Goal: Task Accomplishment & Management: Manage account settings

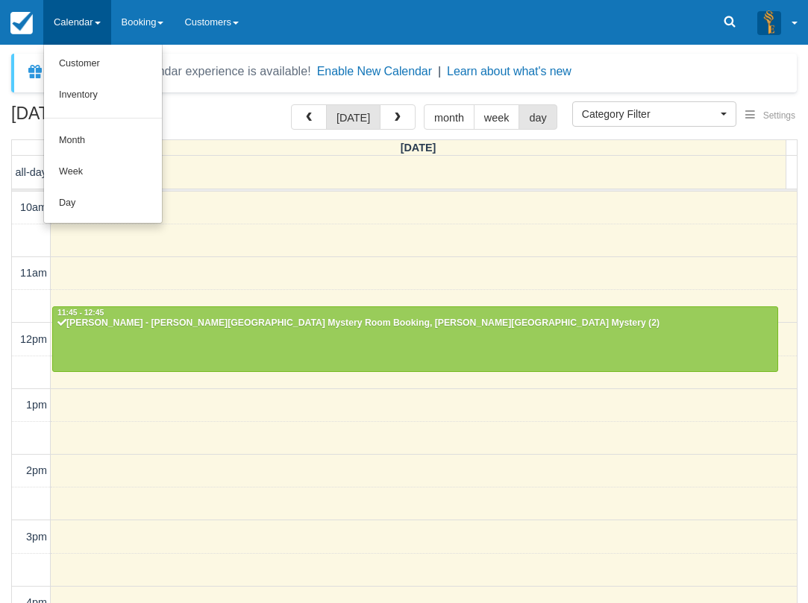
select select
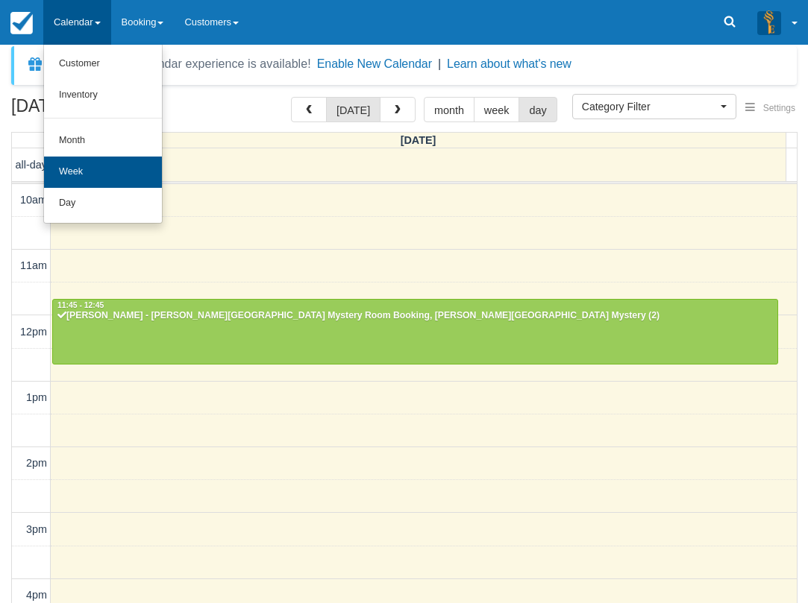
scroll to position [368, 0]
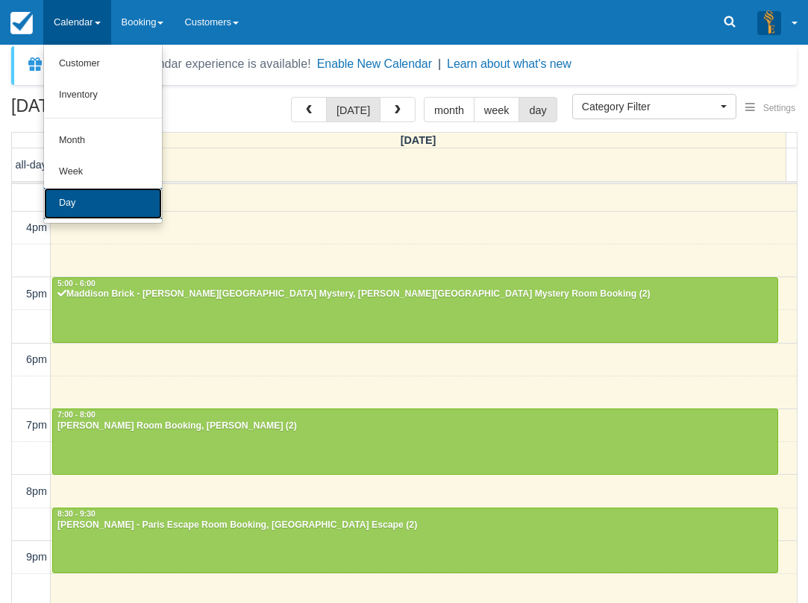
click at [85, 192] on link "Day" at bounding box center [103, 203] width 118 height 31
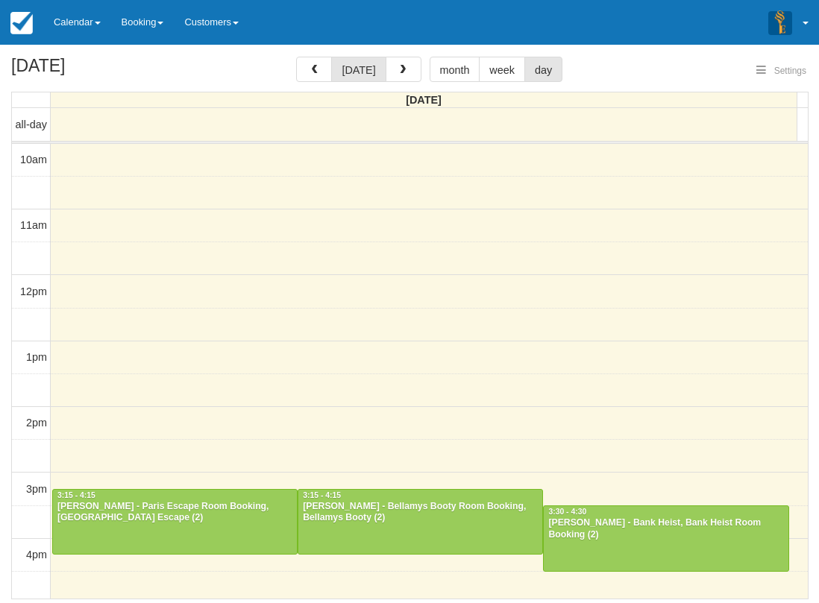
select select
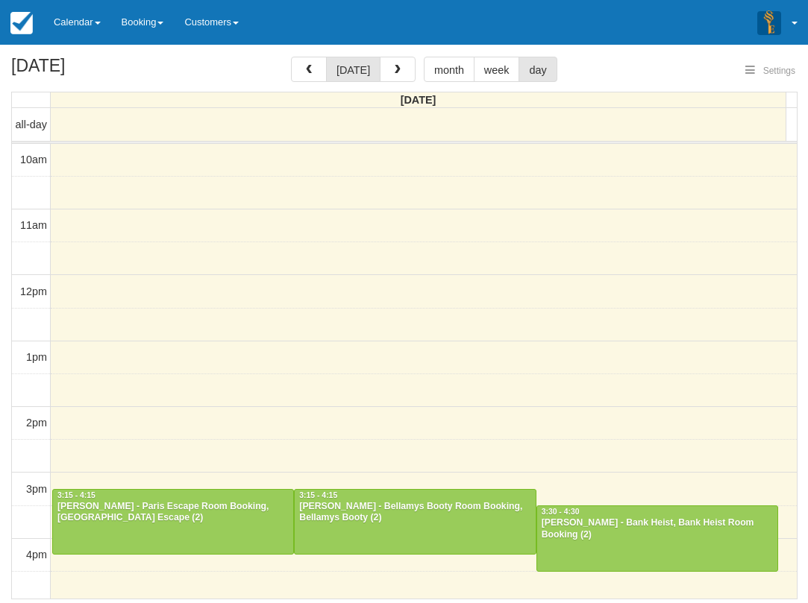
select select
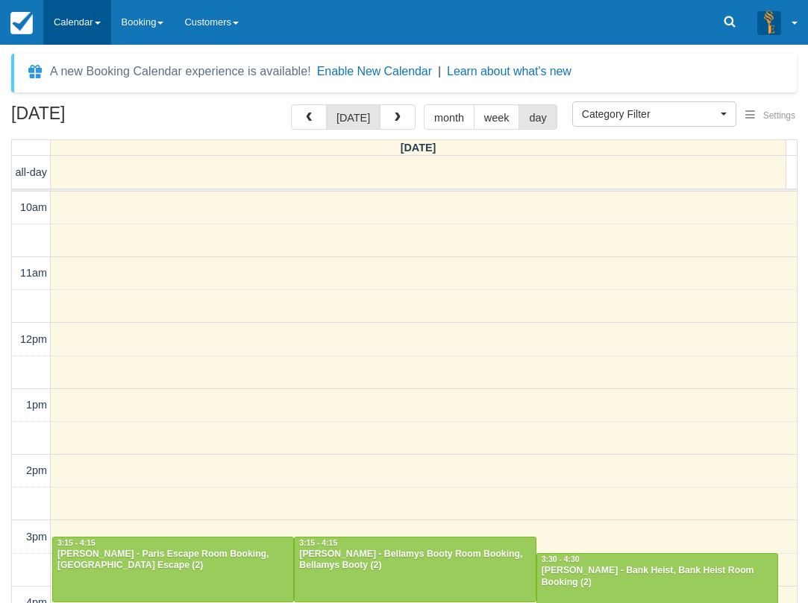
click at [96, 16] on link "Calendar" at bounding box center [77, 22] width 68 height 45
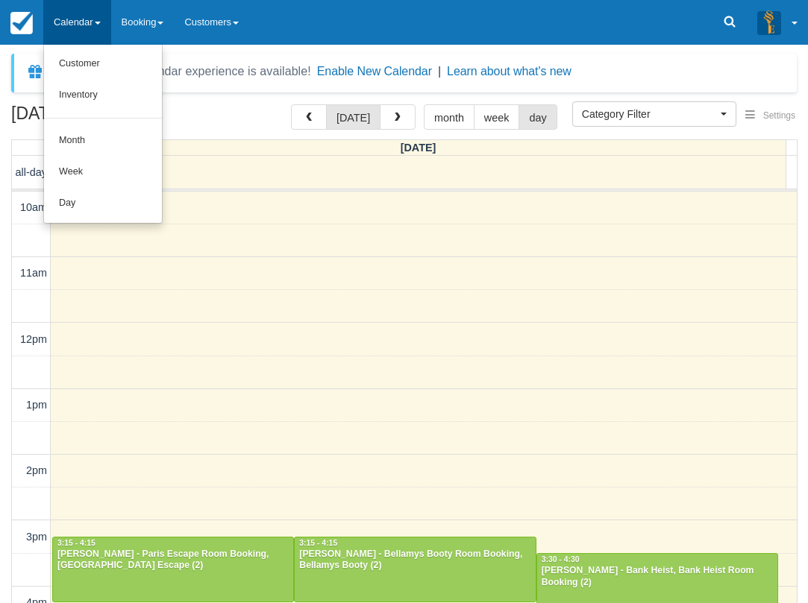
click at [510, 35] on div "Menu Calendar Customer Inventory Month Week Day Booking Notes New Booking Merch…" at bounding box center [404, 22] width 808 height 45
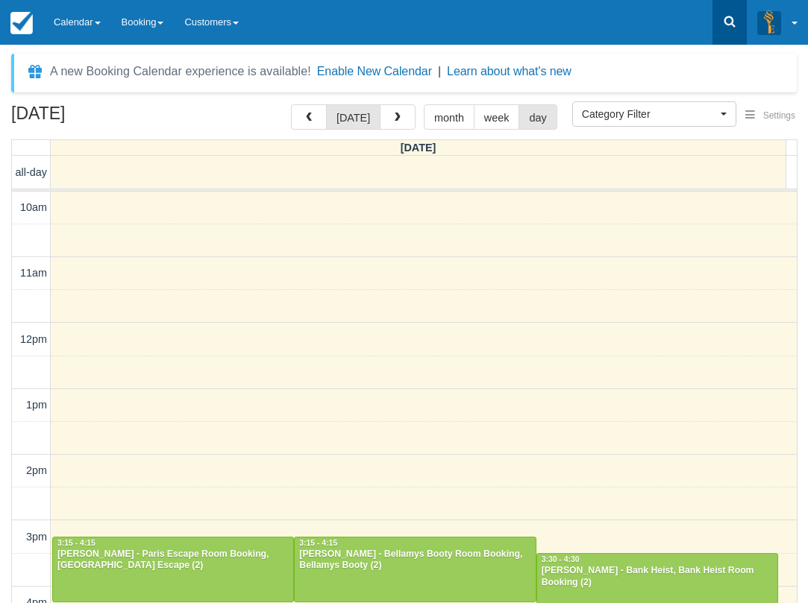
click at [720, 24] on link at bounding box center [729, 22] width 34 height 45
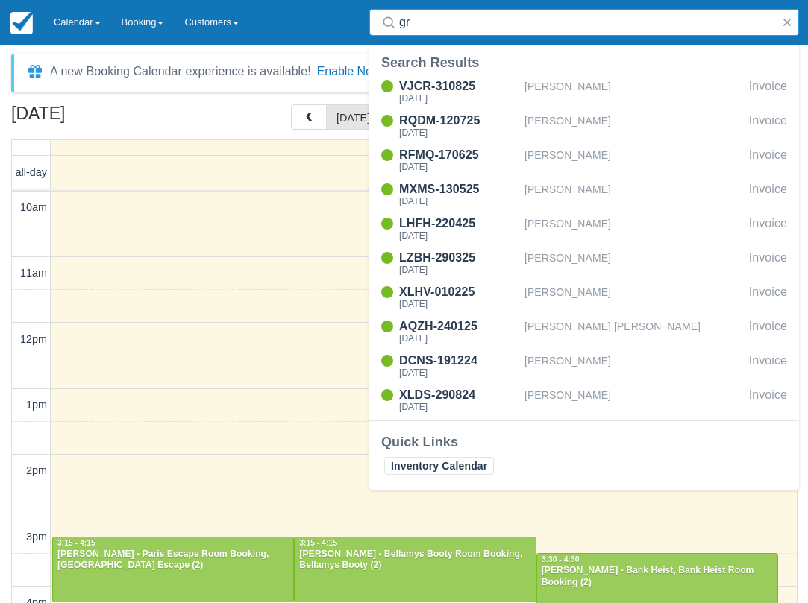
type input "g"
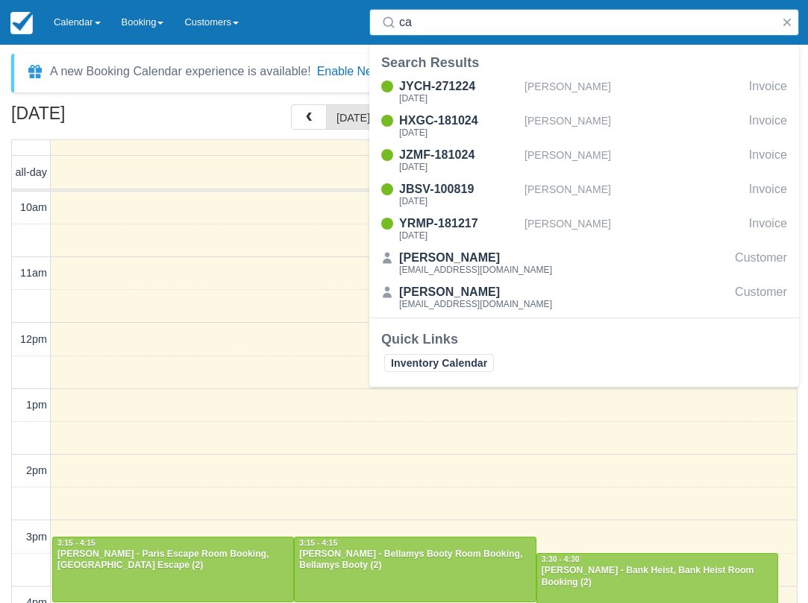
type input "c"
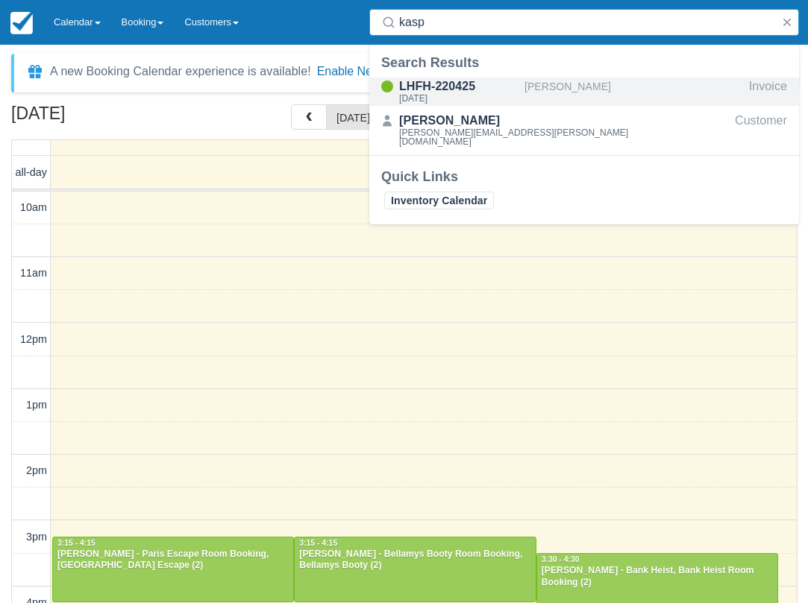
type input "kasp"
click at [488, 87] on div "LHFH-220425" at bounding box center [458, 87] width 119 height 18
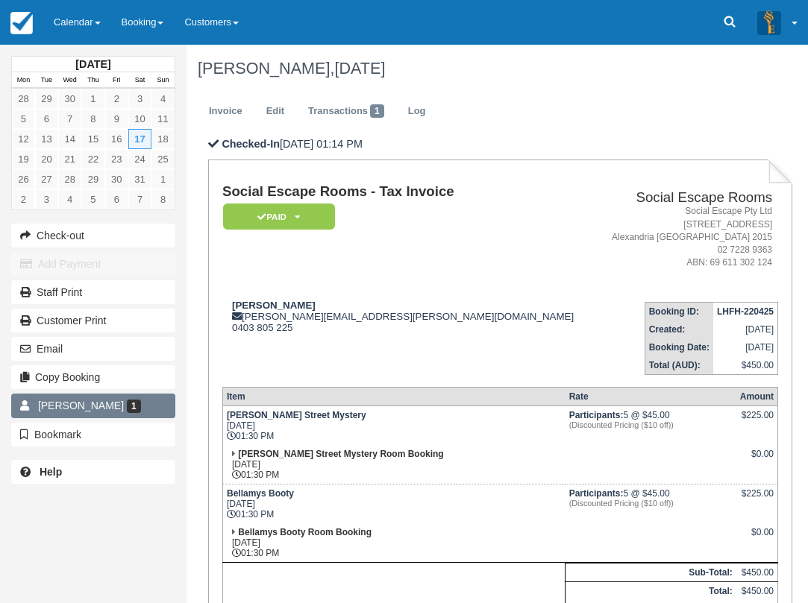
click at [134, 400] on link "[PERSON_NAME] 1" at bounding box center [93, 406] width 164 height 24
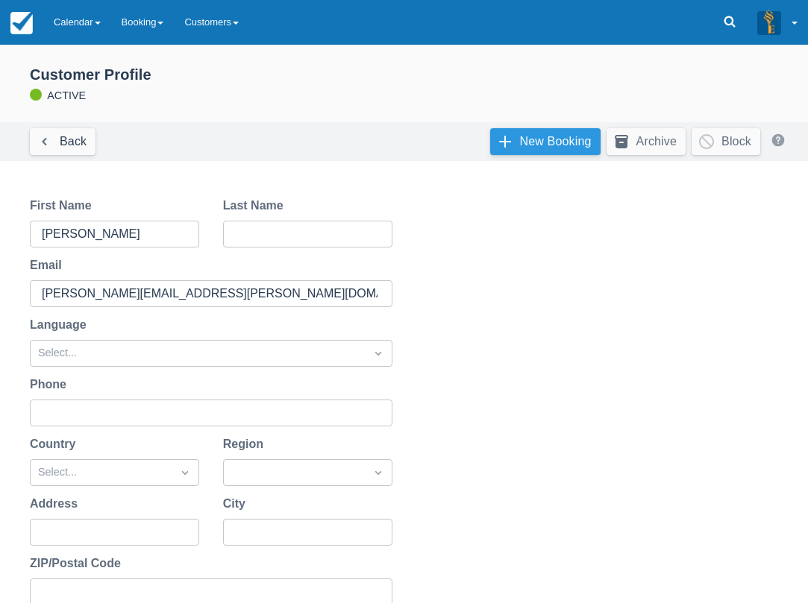
click at [548, 140] on link "New Booking" at bounding box center [545, 141] width 110 height 27
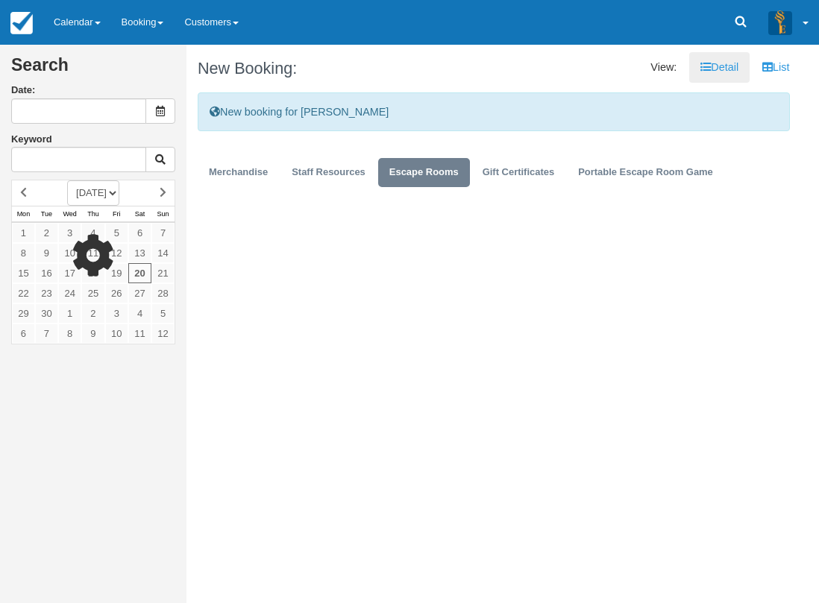
type input "20/09/2025"
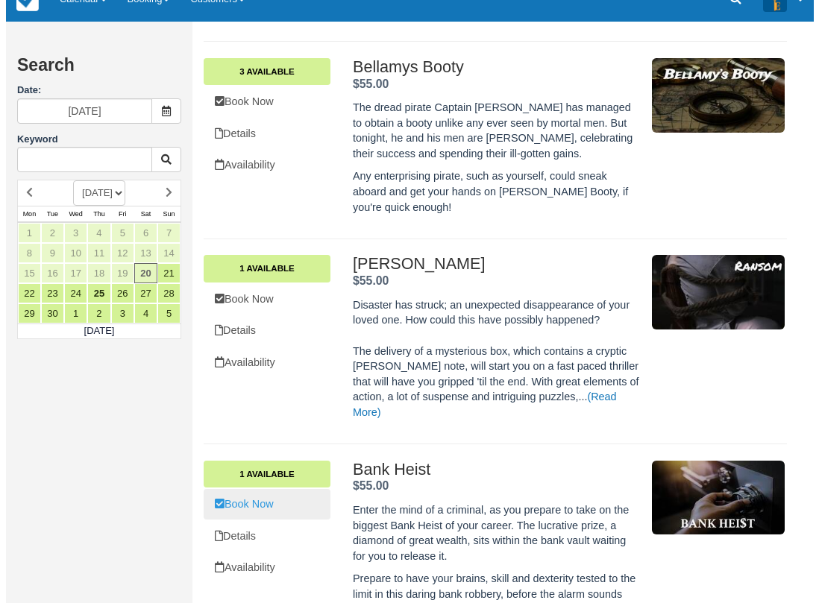
scroll to position [671, 0]
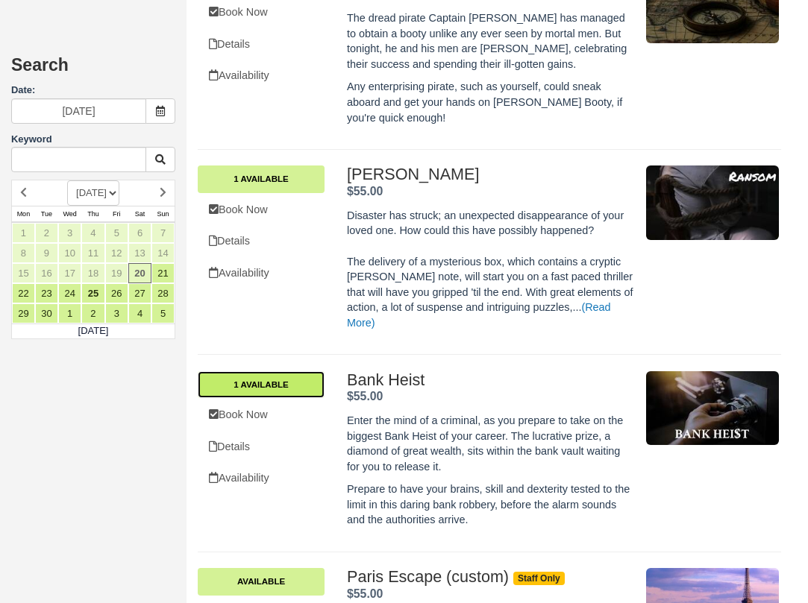
click at [287, 372] on link "1 Available" at bounding box center [261, 384] width 127 height 27
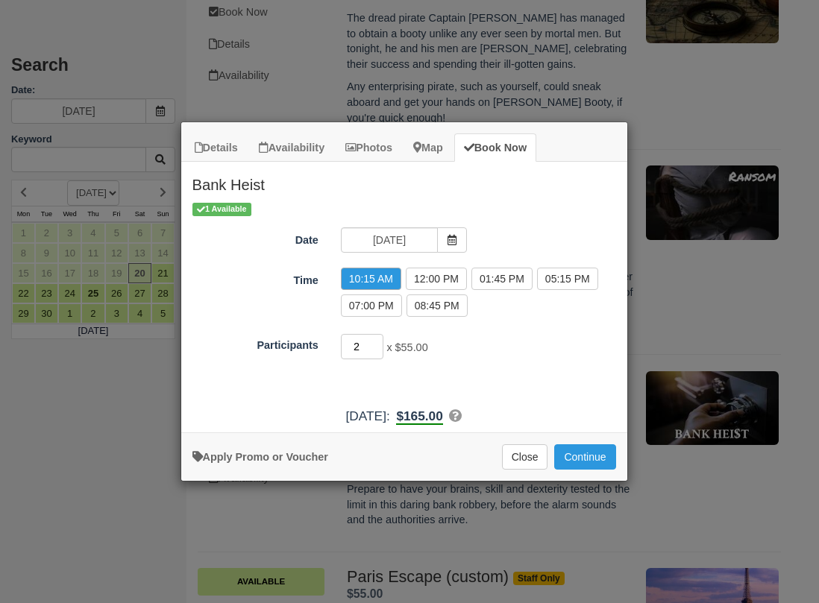
type input "2"
click at [374, 348] on input "2" at bounding box center [362, 346] width 43 height 25
click at [577, 459] on button "Continue" at bounding box center [584, 456] width 61 height 25
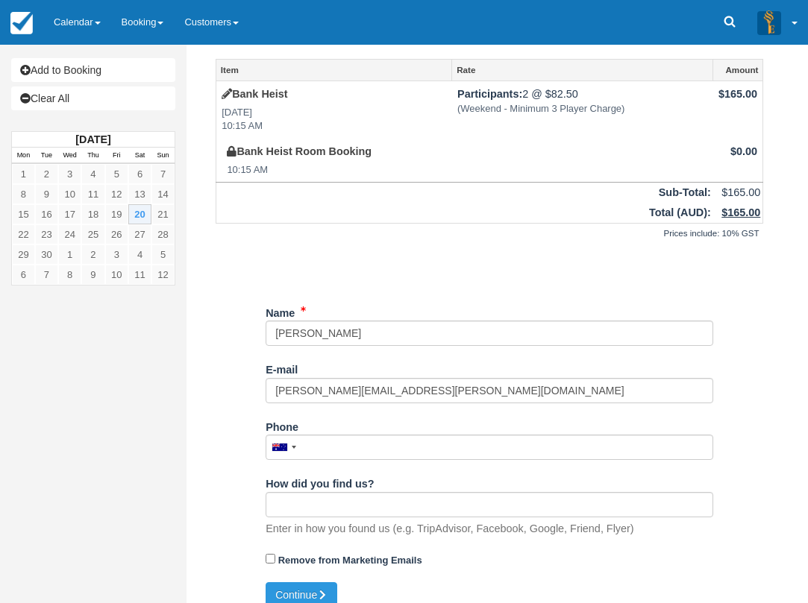
scroll to position [49, 0]
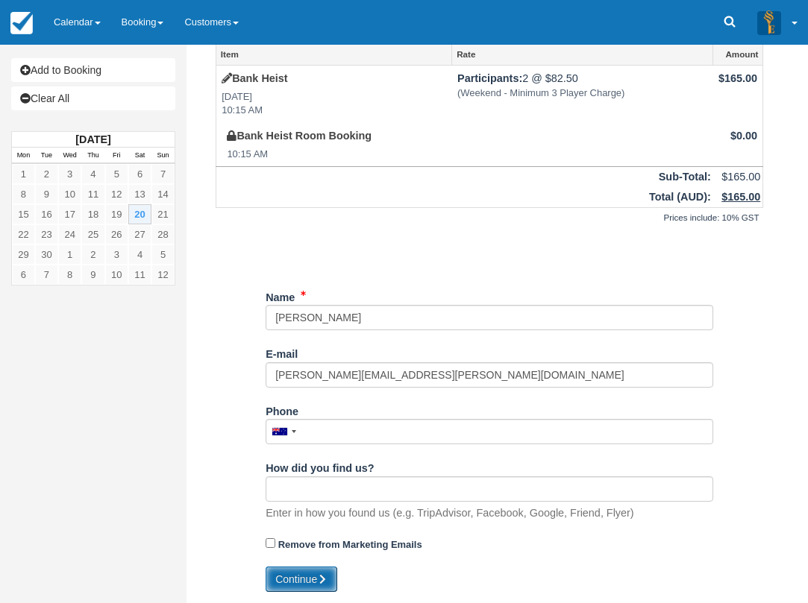
click at [325, 583] on icon "submit" at bounding box center [322, 579] width 10 height 10
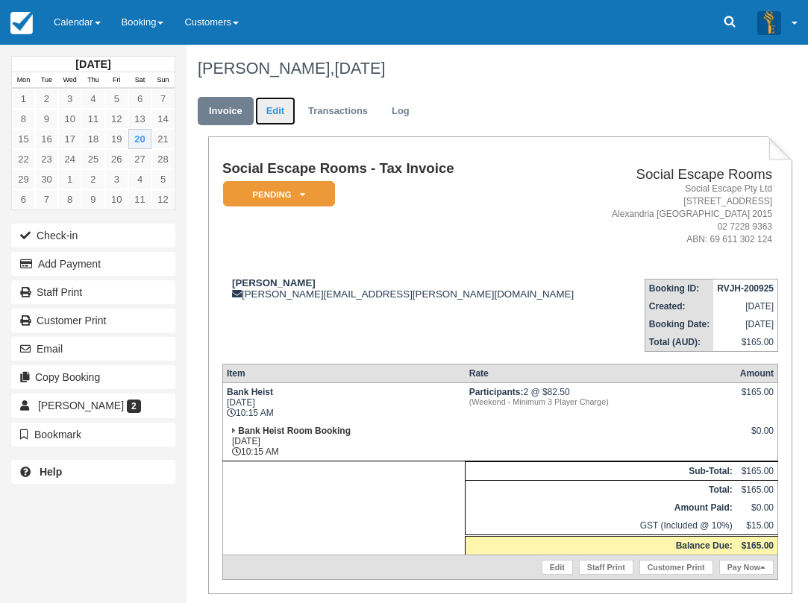
click at [281, 113] on link "Edit" at bounding box center [275, 111] width 40 height 29
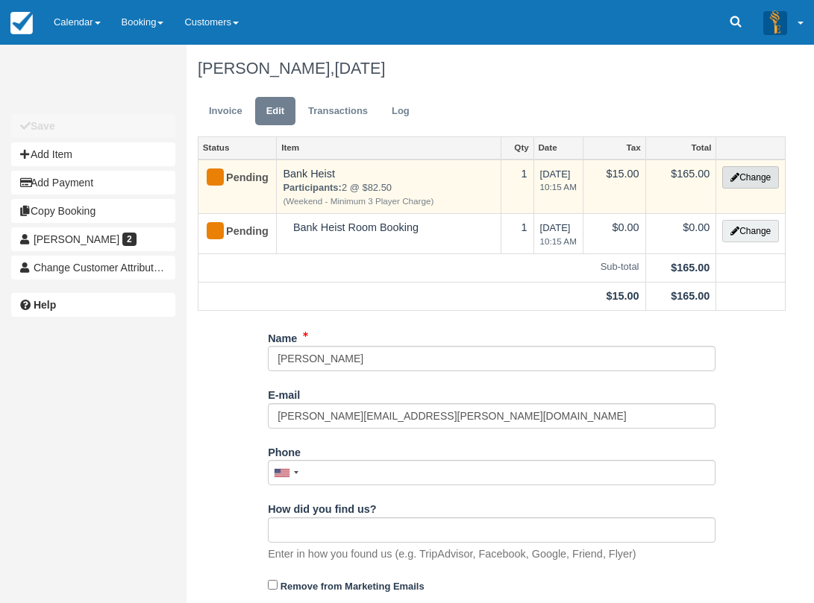
click at [747, 178] on button "Change" at bounding box center [750, 177] width 57 height 22
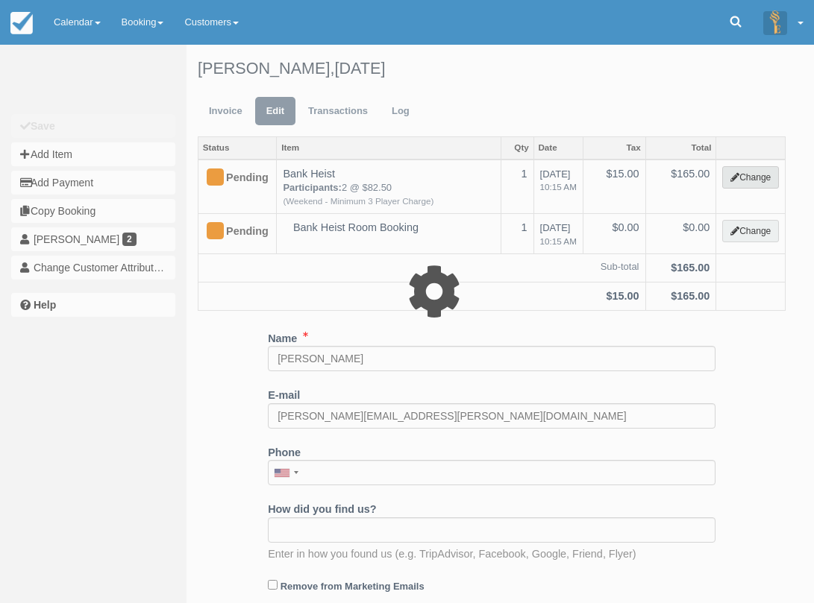
select select "2"
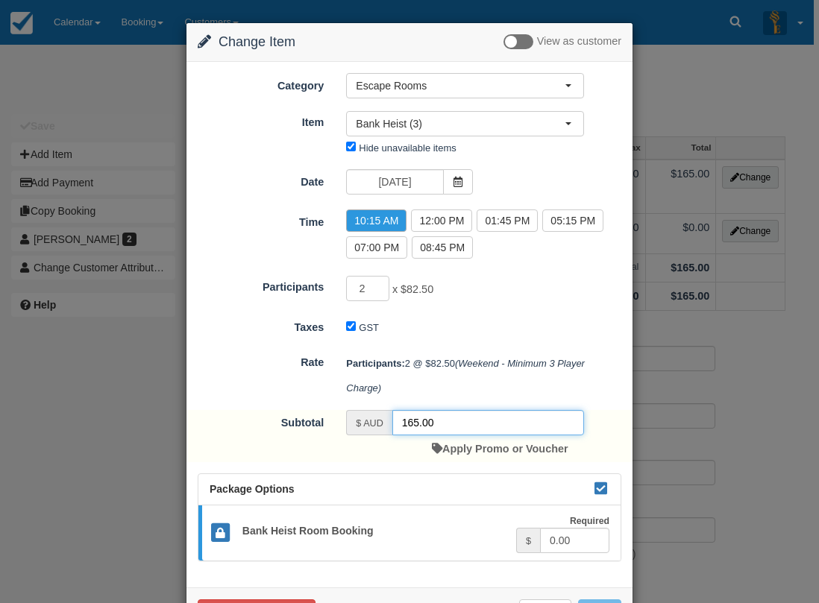
drag, startPoint x: 445, startPoint y: 426, endPoint x: 395, endPoint y: 416, distance: 50.9
click at [398, 418] on input "165.00" at bounding box center [488, 422] width 192 height 25
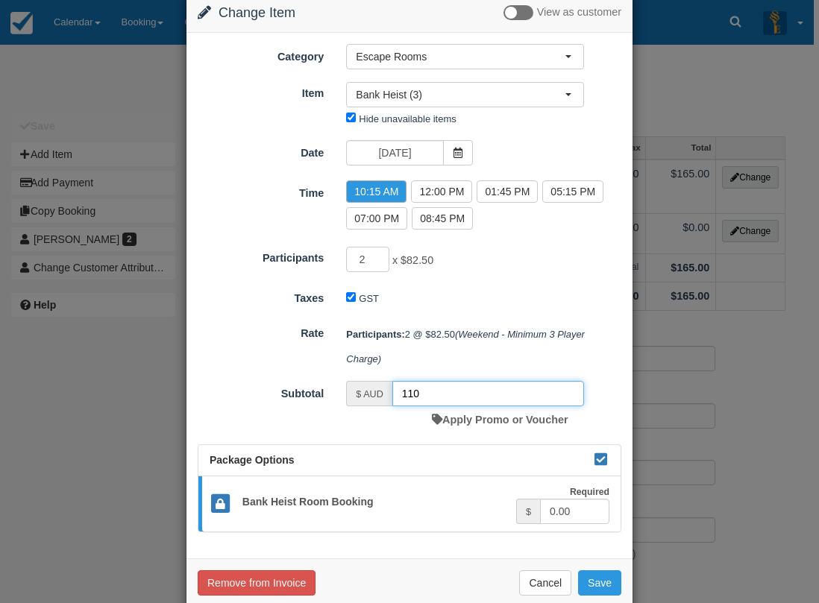
scroll to position [56, 0]
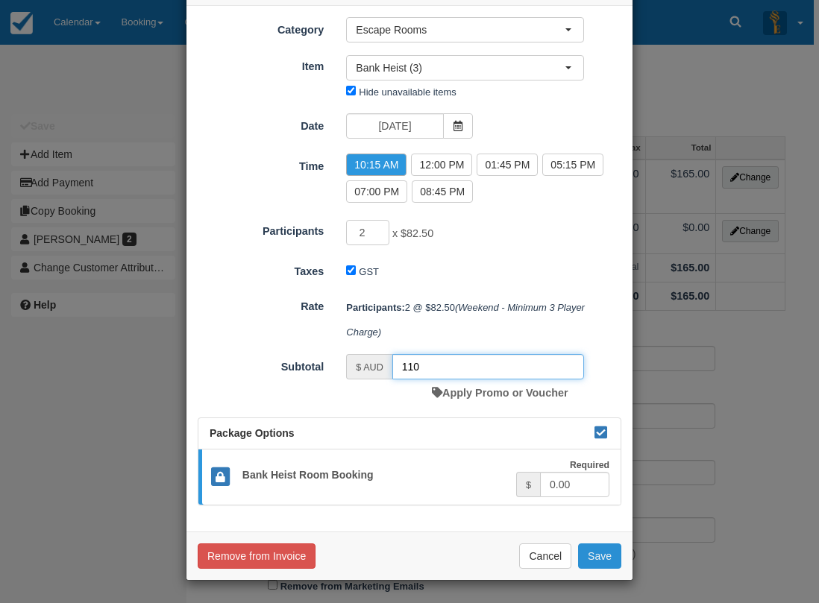
type input "110"
click at [603, 564] on button "Save" at bounding box center [599, 556] width 43 height 25
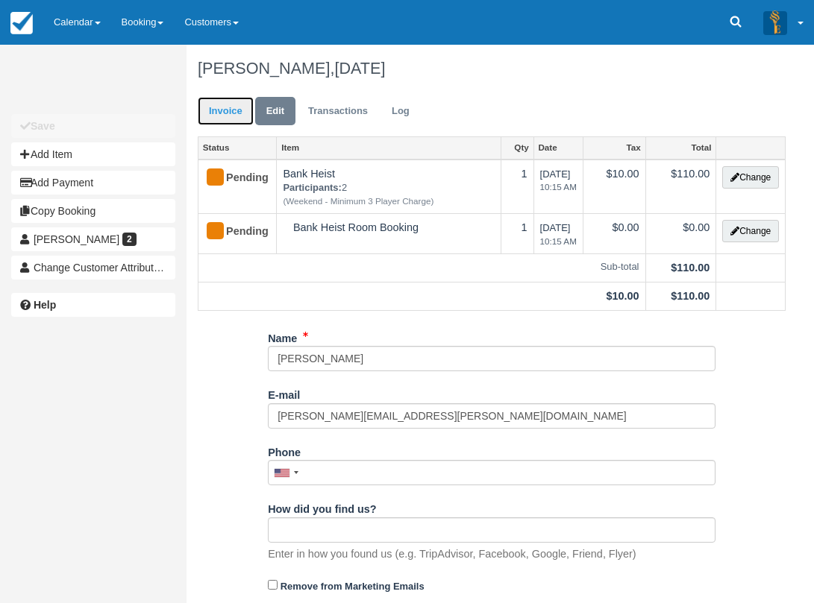
click at [207, 115] on link "Invoice" at bounding box center [226, 111] width 56 height 29
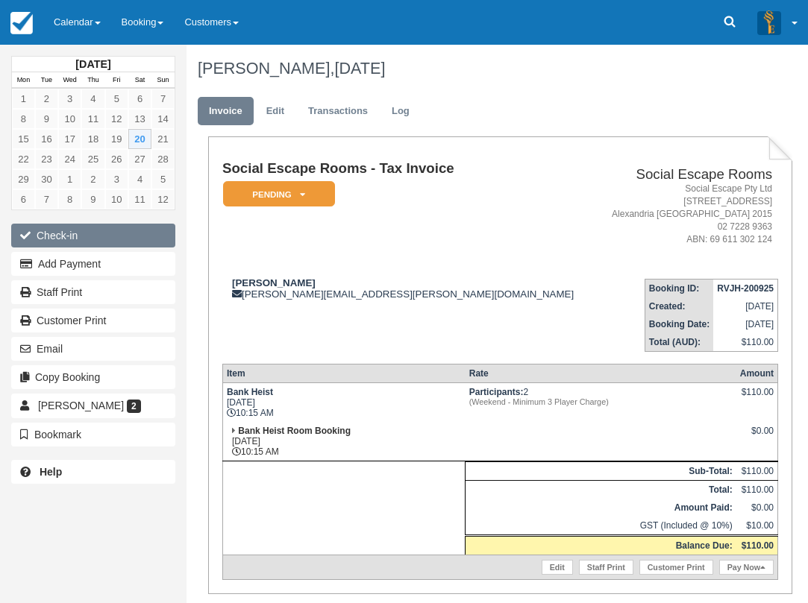
click at [116, 233] on button "Check-in" at bounding box center [93, 236] width 164 height 24
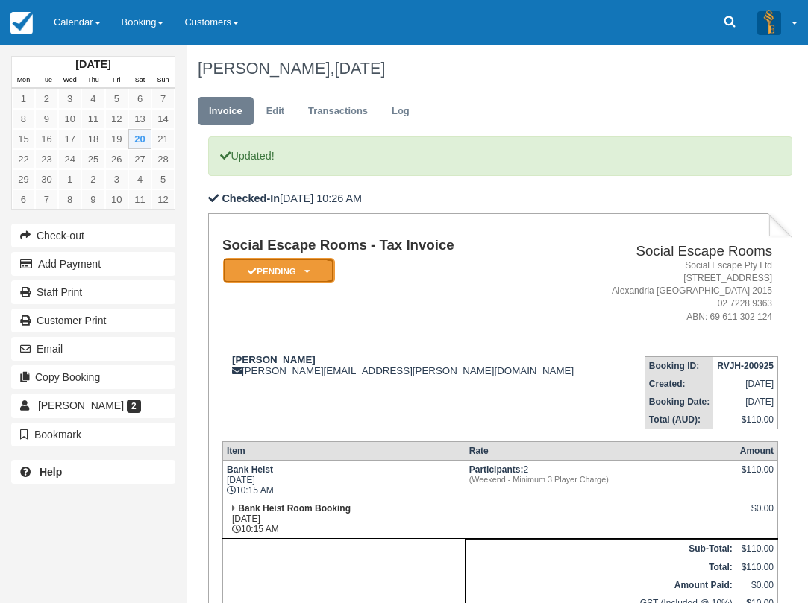
click at [292, 266] on em "Pending" at bounding box center [279, 271] width 112 height 26
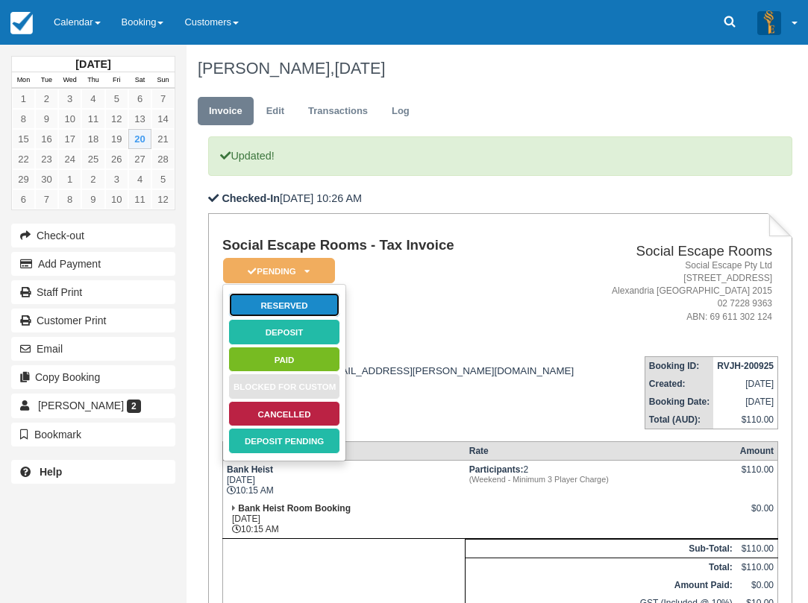
click at [303, 303] on link "Reserved" at bounding box center [284, 305] width 112 height 26
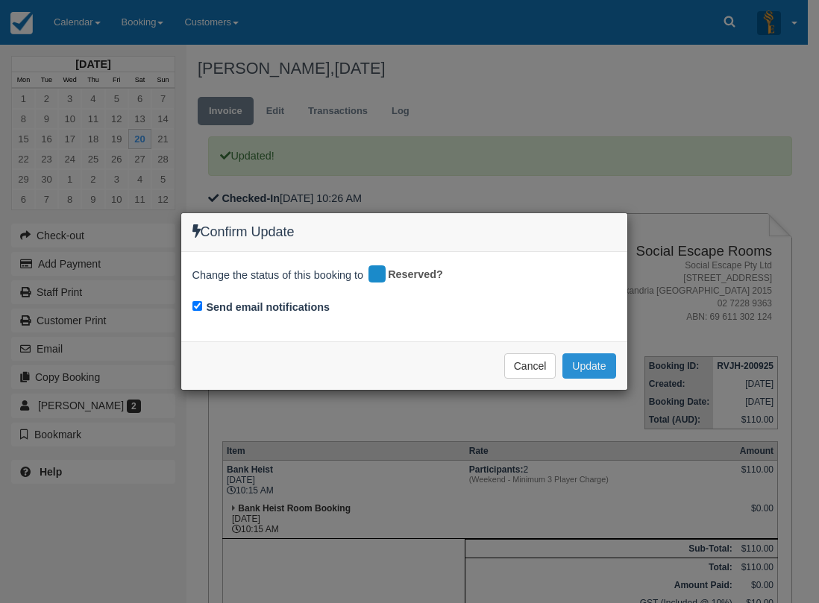
click at [586, 374] on button "Update" at bounding box center [588, 366] width 53 height 25
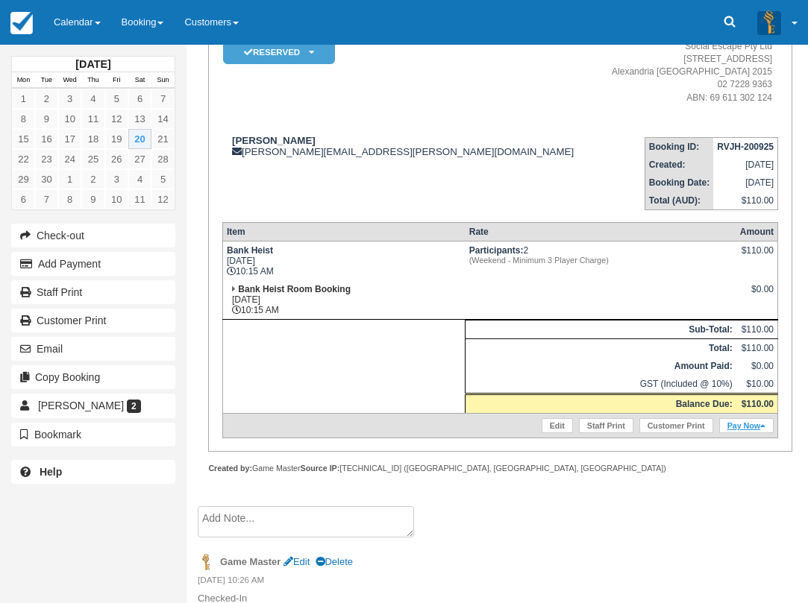
scroll to position [232, 0]
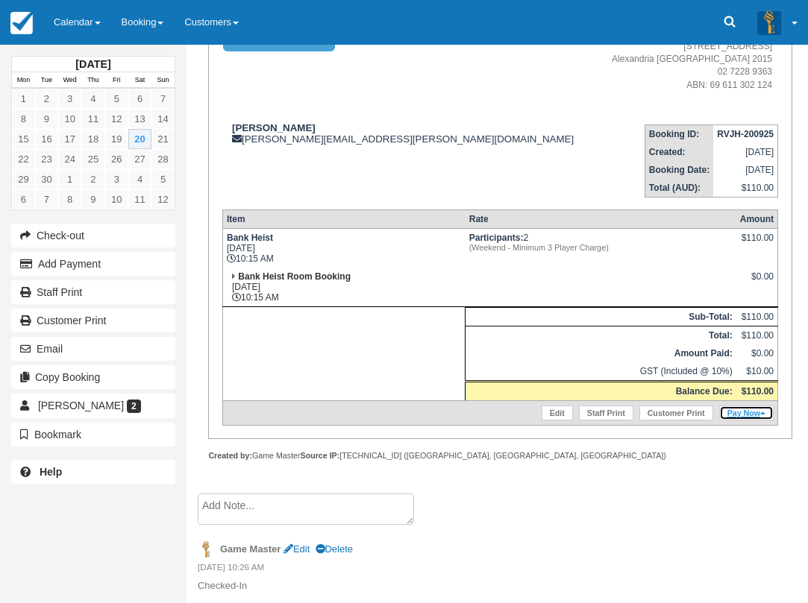
click at [758, 414] on link "Pay Now" at bounding box center [746, 413] width 54 height 15
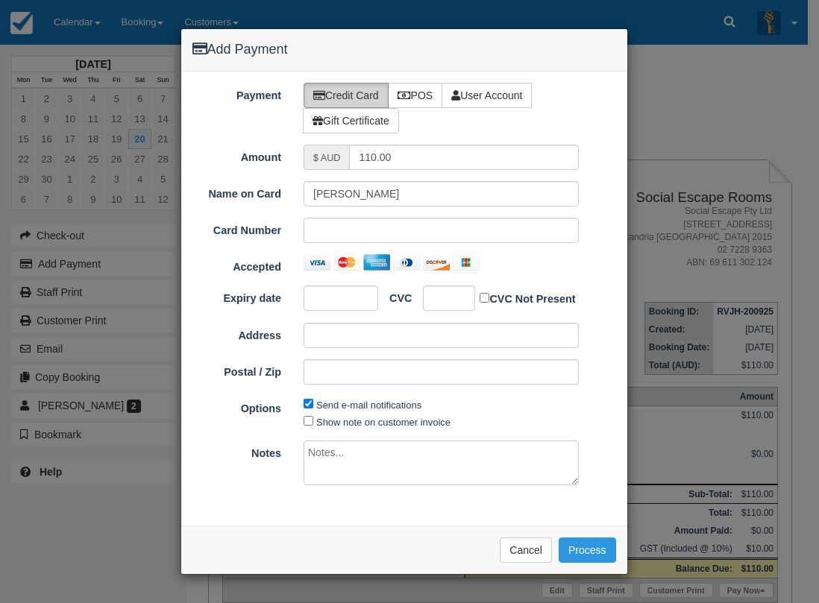
type input "[DATE]"
click at [408, 98] on icon at bounding box center [404, 95] width 13 height 10
radio input "true"
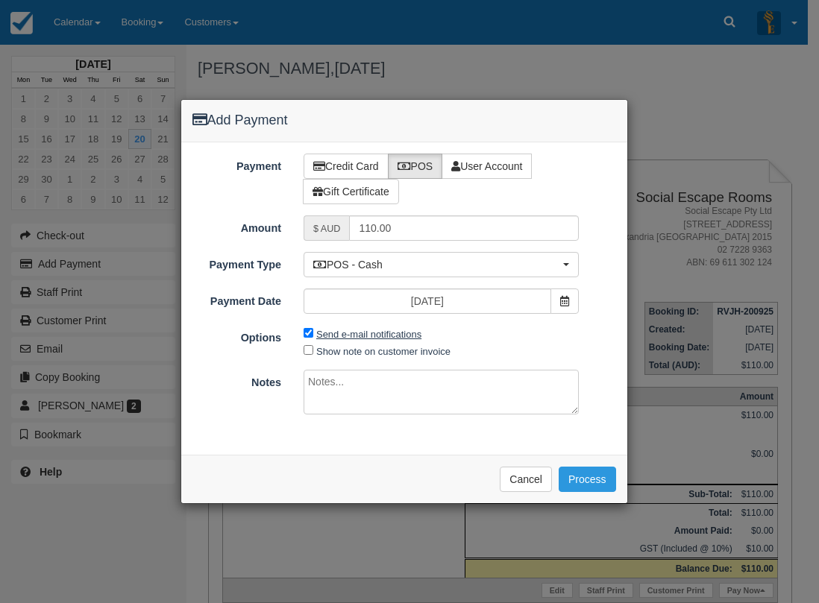
click at [366, 263] on div "Payment Credit Card POS User Account Gift Certificate Amount $ AUD 110.00 Name …" at bounding box center [404, 298] width 446 height 312
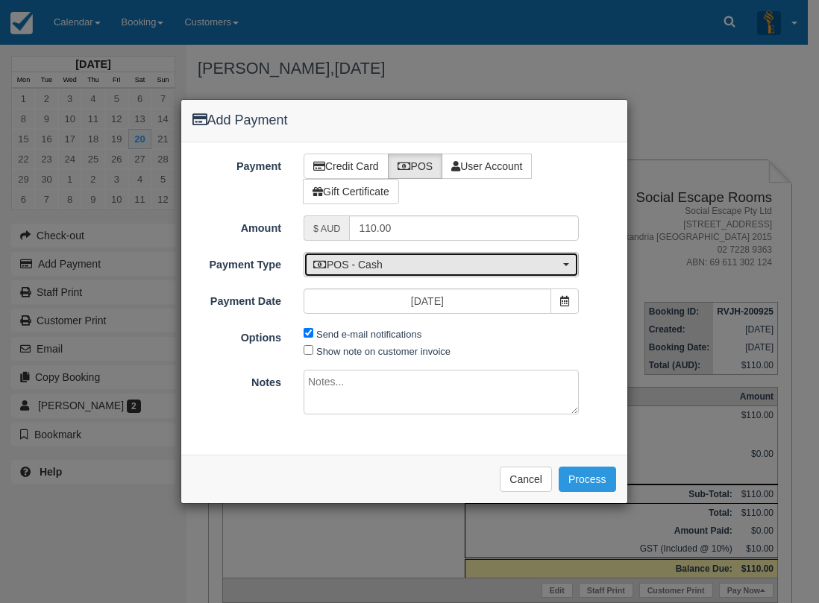
click at [364, 268] on span "POS - Cash" at bounding box center [436, 264] width 246 height 15
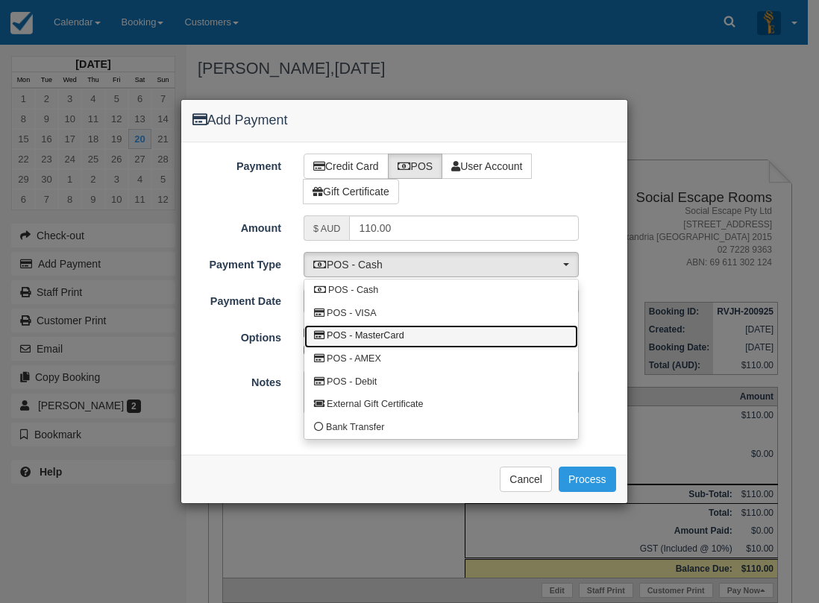
click at [379, 334] on span "POS - MasterCard" at bounding box center [366, 336] width 78 height 13
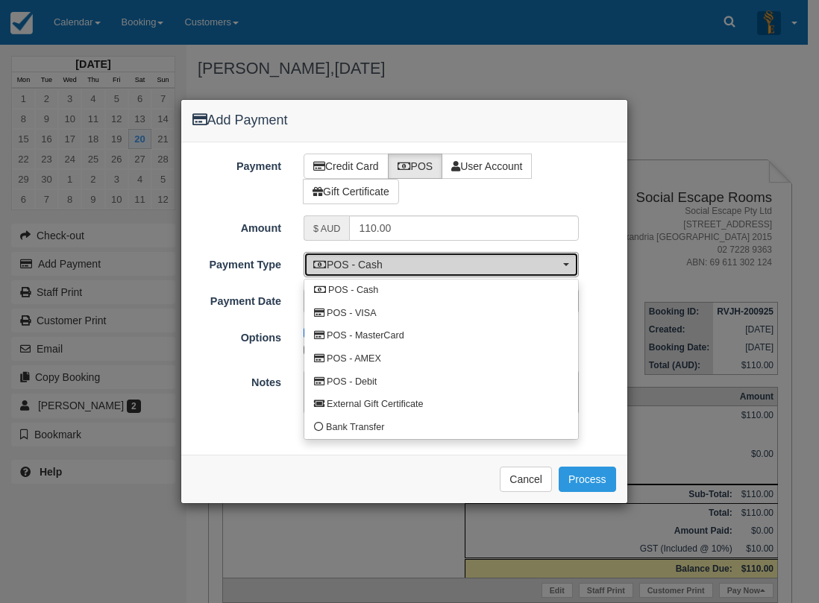
select select "MC"
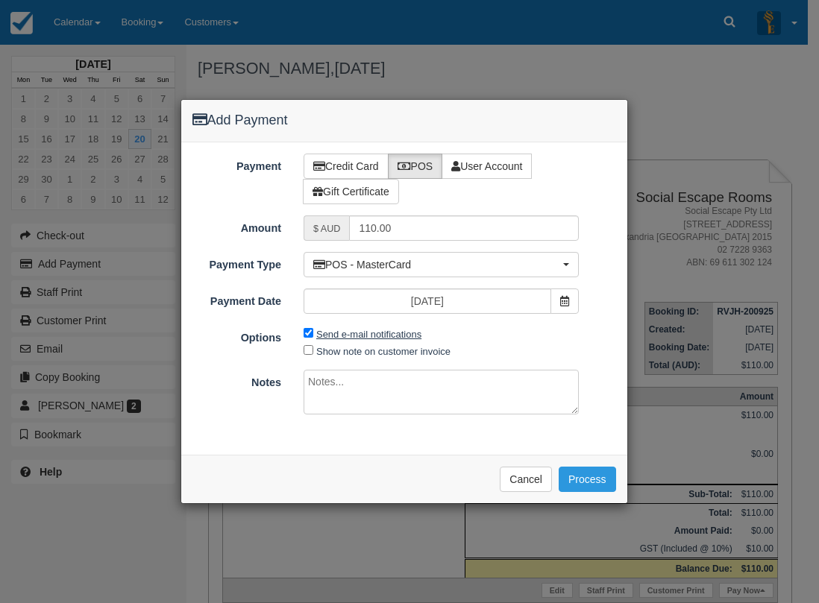
click at [378, 332] on label "Send e-mail notifications" at bounding box center [368, 334] width 105 height 11
click at [313, 332] on input "Send e-mail notifications" at bounding box center [309, 333] width 10 height 10
checkbox input "false"
click at [596, 471] on button "Process" at bounding box center [587, 479] width 57 height 25
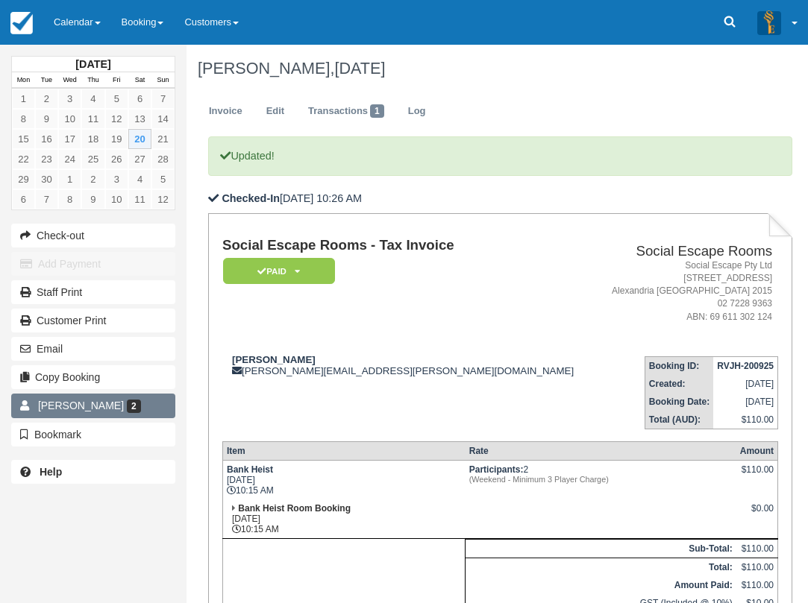
click at [136, 400] on link "[PERSON_NAME] 2" at bounding box center [93, 406] width 164 height 24
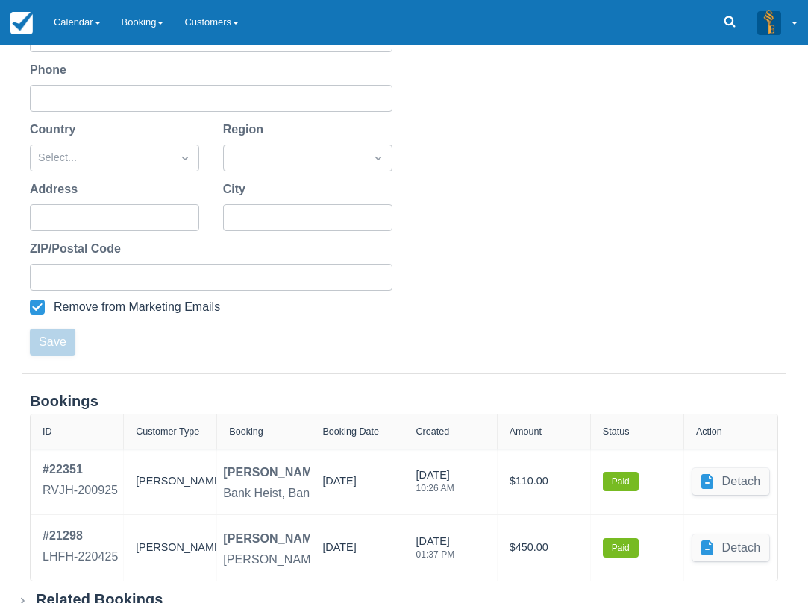
scroll to position [351, 0]
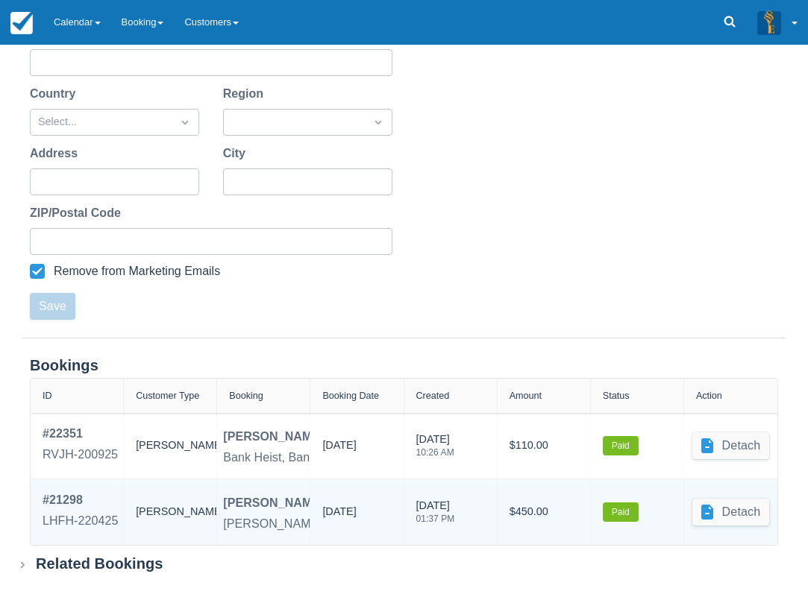
drag, startPoint x: 327, startPoint y: 509, endPoint x: 382, endPoint y: 511, distance: 54.5
click at [382, 511] on div "17/05/2025" at bounding box center [356, 512] width 69 height 42
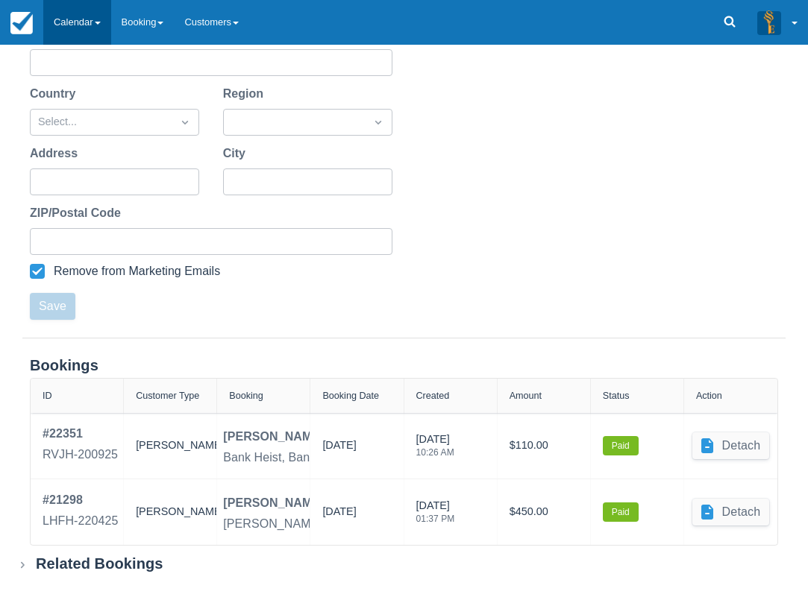
click at [101, 30] on link "Calendar" at bounding box center [77, 22] width 68 height 45
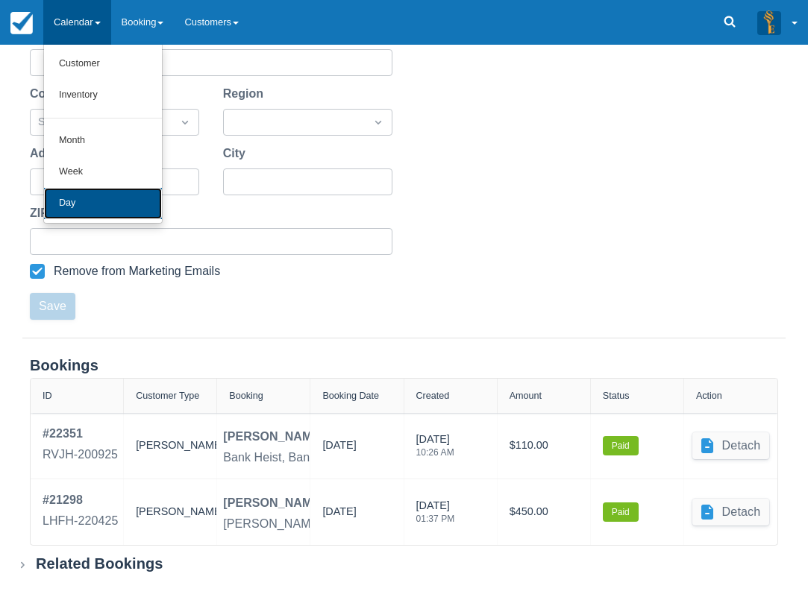
click at [101, 194] on link "Day" at bounding box center [103, 203] width 118 height 31
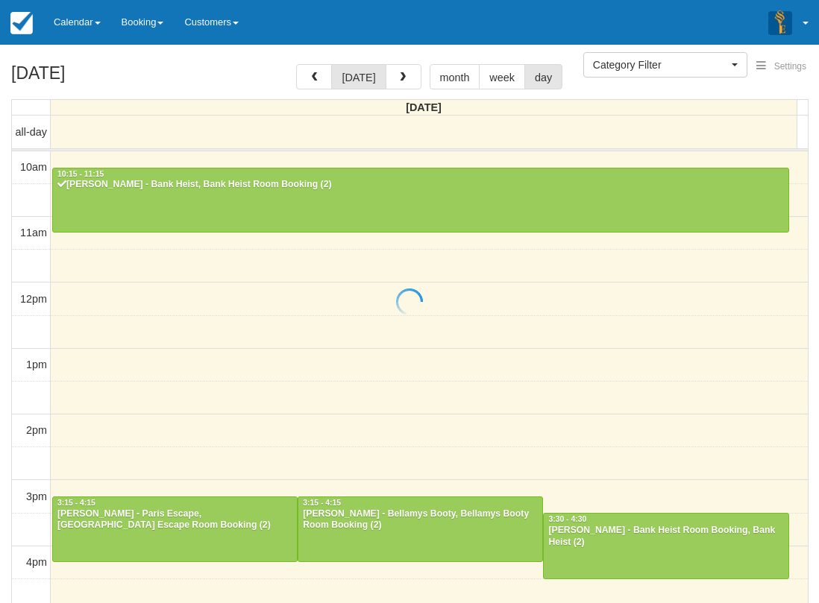
select select
